Goal: Check status

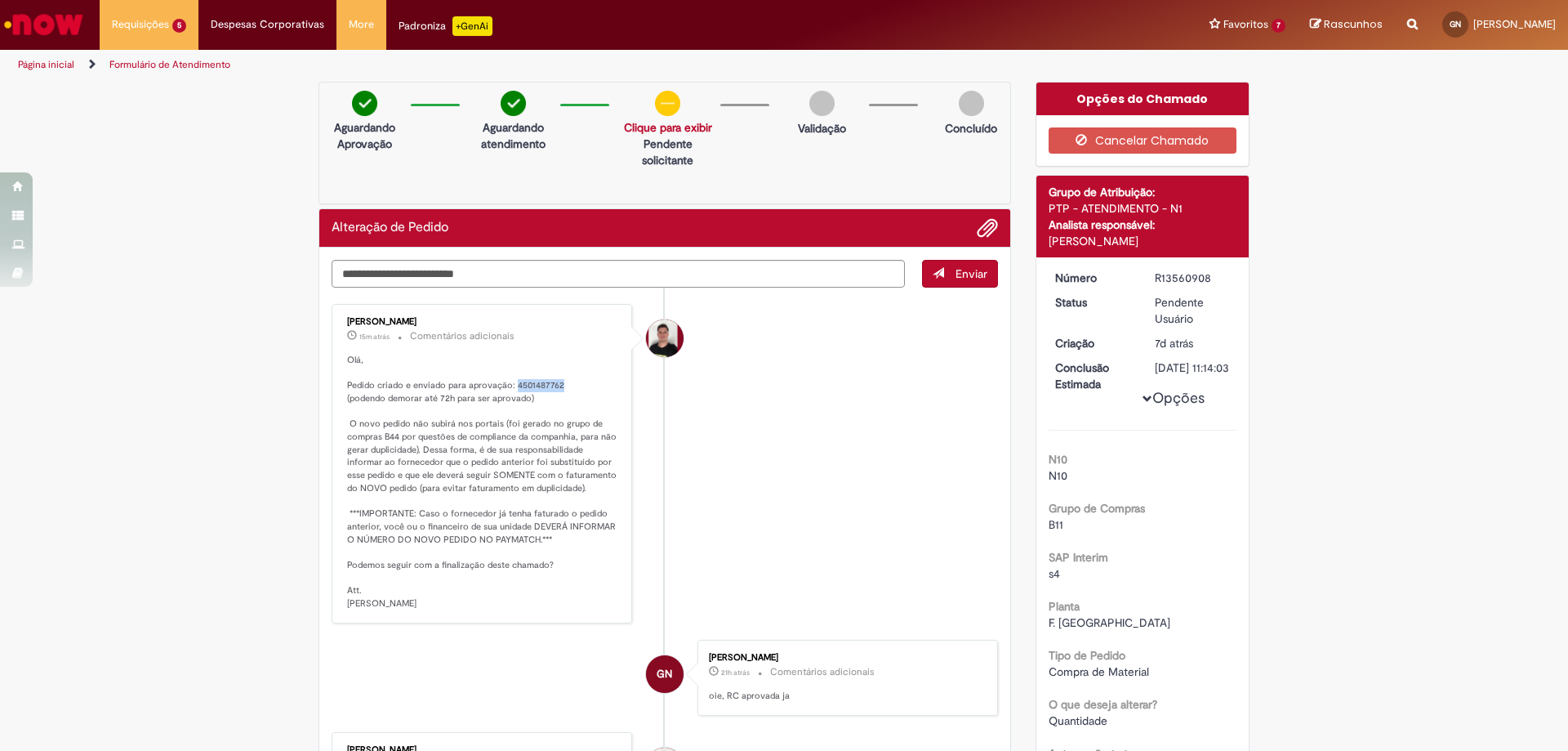
drag, startPoint x: 507, startPoint y: 384, endPoint x: 556, endPoint y: 379, distance: 49.3
click at [556, 379] on p "Olá, Pedido criado e enviado para aprovação: 4501487762 (podendo demorar até 72…" at bounding box center [482, 482] width 271 height 257
copy p "4501487762"
click at [744, 452] on li "[PERSON_NAME] 16m atrás 16 minutos atrás Comentários adicionais [GEOGRAPHIC_DAT…" at bounding box center [664, 464] width 666 height 320
